Goal: Information Seeking & Learning: Learn about a topic

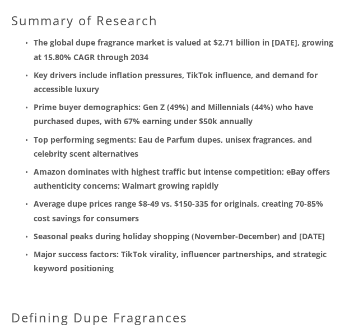
scroll to position [153, 0]
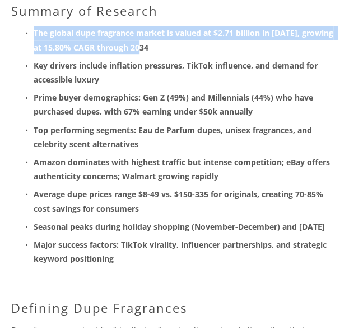
drag, startPoint x: 34, startPoint y: 34, endPoint x: 163, endPoint y: 49, distance: 129.8
click at [163, 49] on p "The global dupe fragrance market is valued at $2.71 billion in [DATE], growing …" at bounding box center [186, 40] width 305 height 28
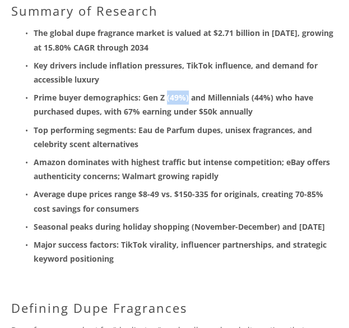
drag, startPoint x: 168, startPoint y: 99, endPoint x: 190, endPoint y: 98, distance: 22.4
click at [190, 98] on strong "Prime buyer demographics: Gen Z (49%) and Millennials (44%) who have purchased …" at bounding box center [175, 104] width 282 height 25
copy strong "(49%)"
drag, startPoint x: 251, startPoint y: 98, endPoint x: 278, endPoint y: 99, distance: 26.9
click at [278, 99] on strong "Prime buyer demographics: Gen Z (49%) and Millennials (44%) who have purchased …" at bounding box center [175, 104] width 282 height 25
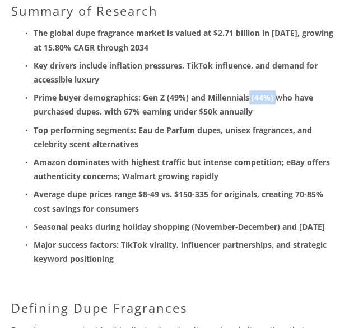
copy strong "(44%)"
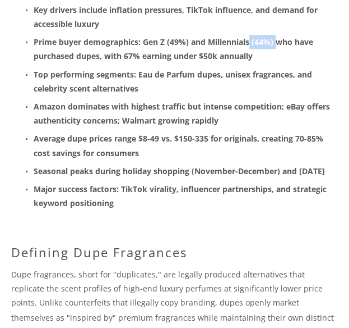
scroll to position [218, 0]
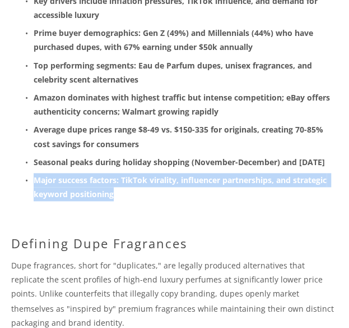
drag, startPoint x: 35, startPoint y: 194, endPoint x: 135, endPoint y: 205, distance: 100.0
click at [135, 201] on p "Major success factors: TikTok virality, influencer partnerships, and strategic …" at bounding box center [186, 187] width 305 height 28
copy strong "Major success factors: TikTok virality, influencer partnerships, and strategic …"
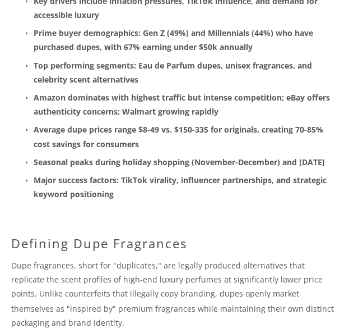
click at [186, 124] on strong "Average dupe prices range $8-49 vs. $150-335 for originals, creating 70-85% cos…" at bounding box center [180, 136] width 292 height 25
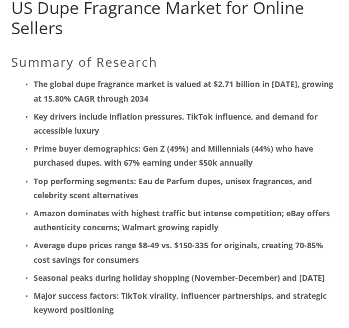
scroll to position [27, 0]
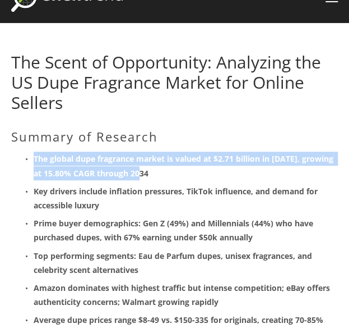
drag, startPoint x: 197, startPoint y: 178, endPoint x: 34, endPoint y: 160, distance: 164.7
click at [34, 160] on p "The global dupe fragrance market is valued at $2.71 billion in [DATE], growing …" at bounding box center [186, 165] width 305 height 28
copy strong "The global dupe fragrance market is valued at $2.71 billion in [DATE], growing …"
